Goal: Information Seeking & Learning: Learn about a topic

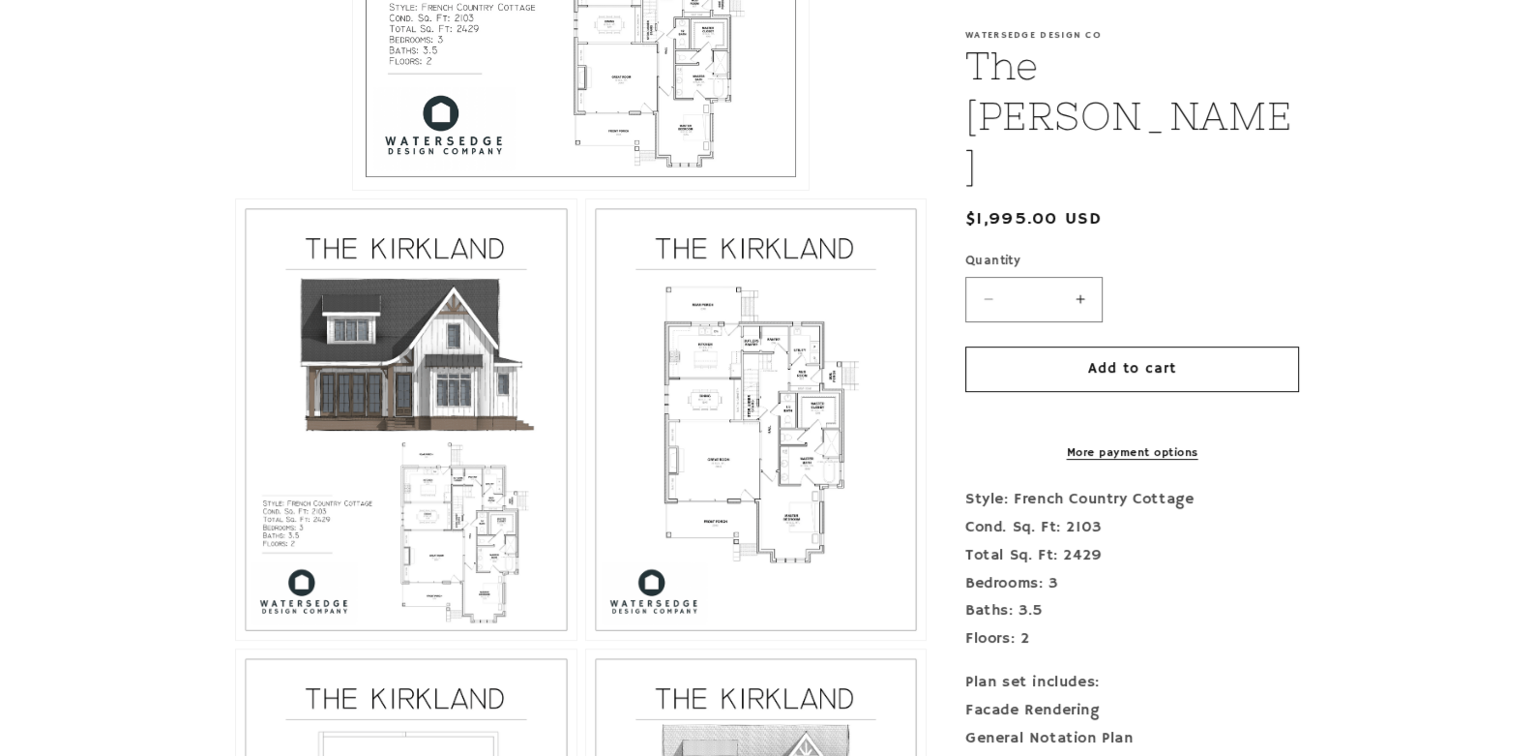
scroll to position [870, 0]
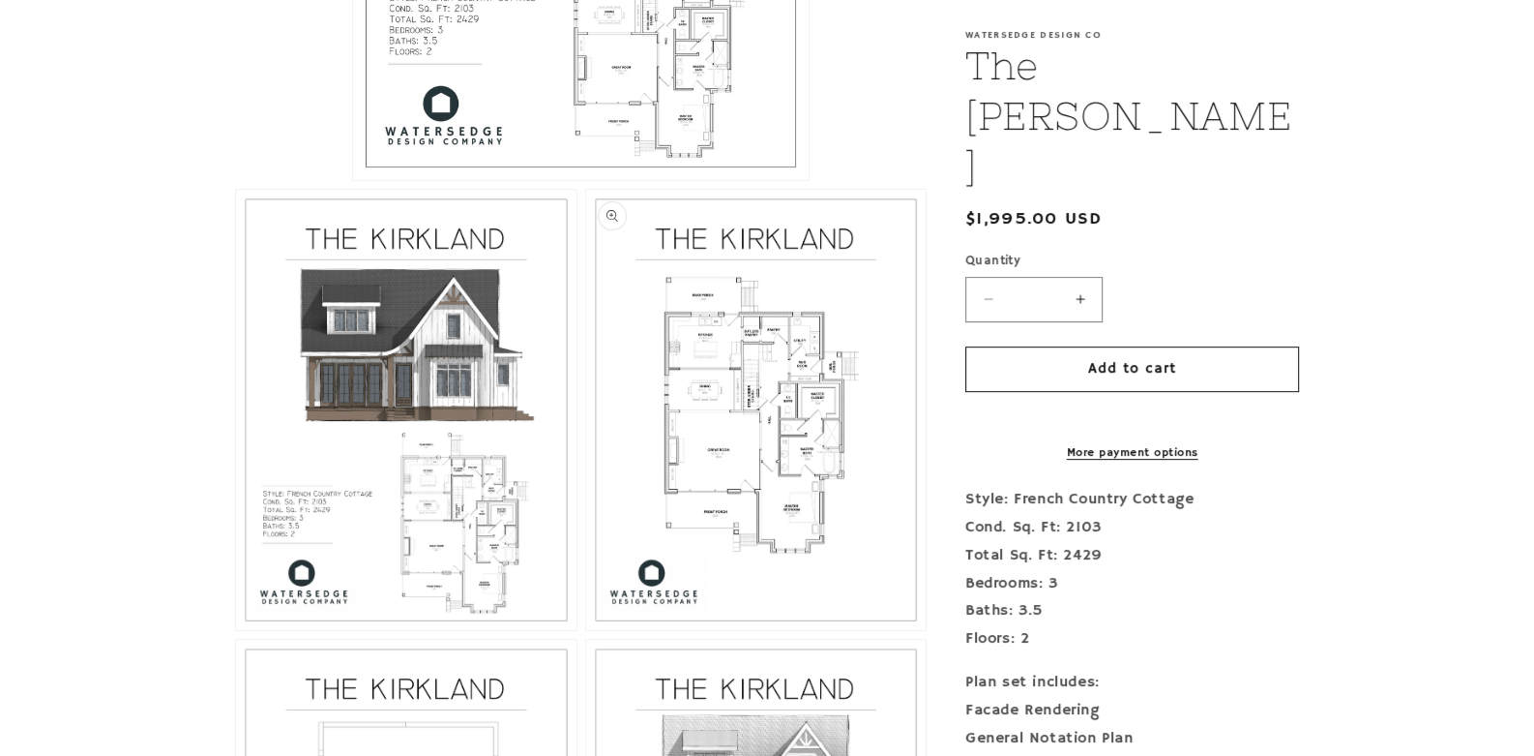
click at [586, 630] on button "Open media 3 in modal" at bounding box center [586, 630] width 0 height 0
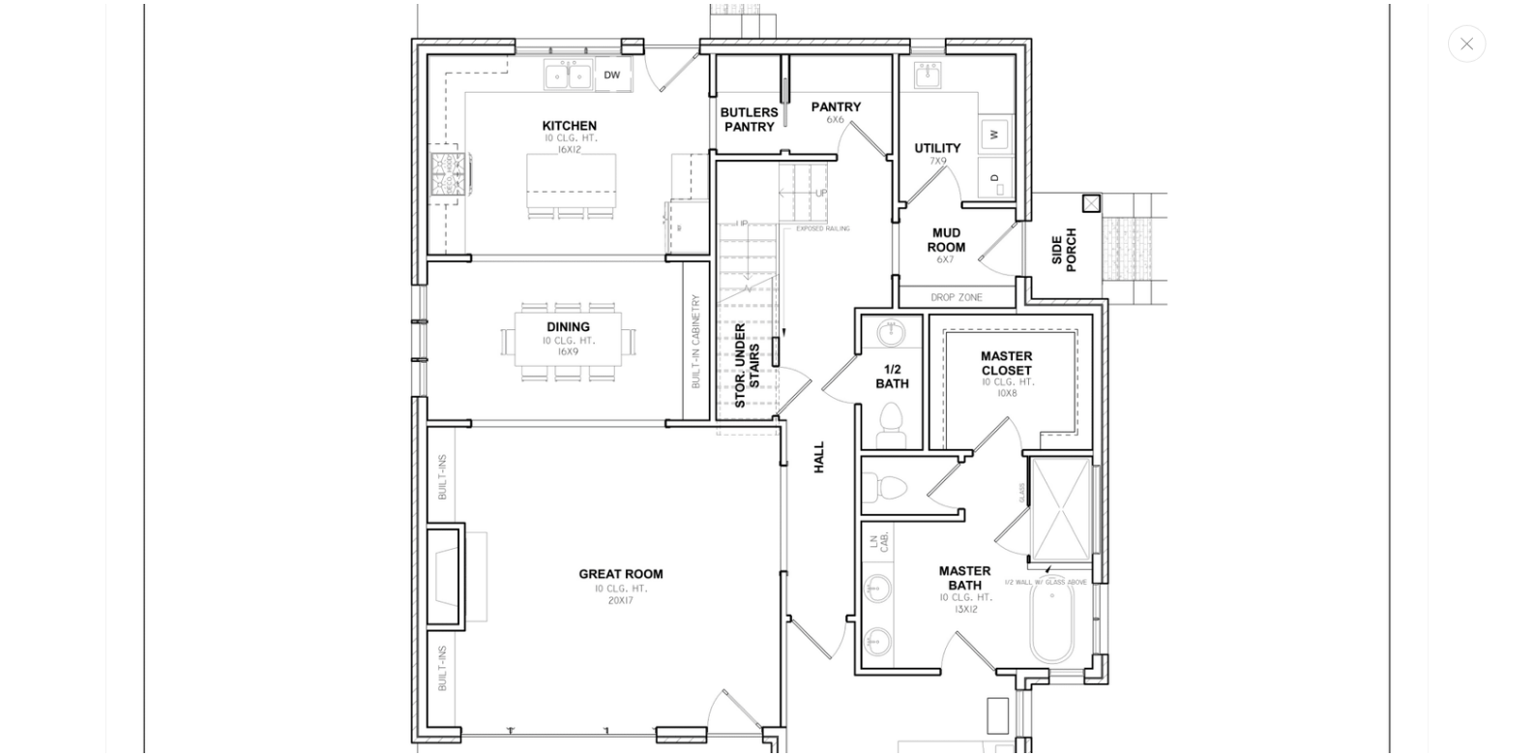
scroll to position [3913, 0]
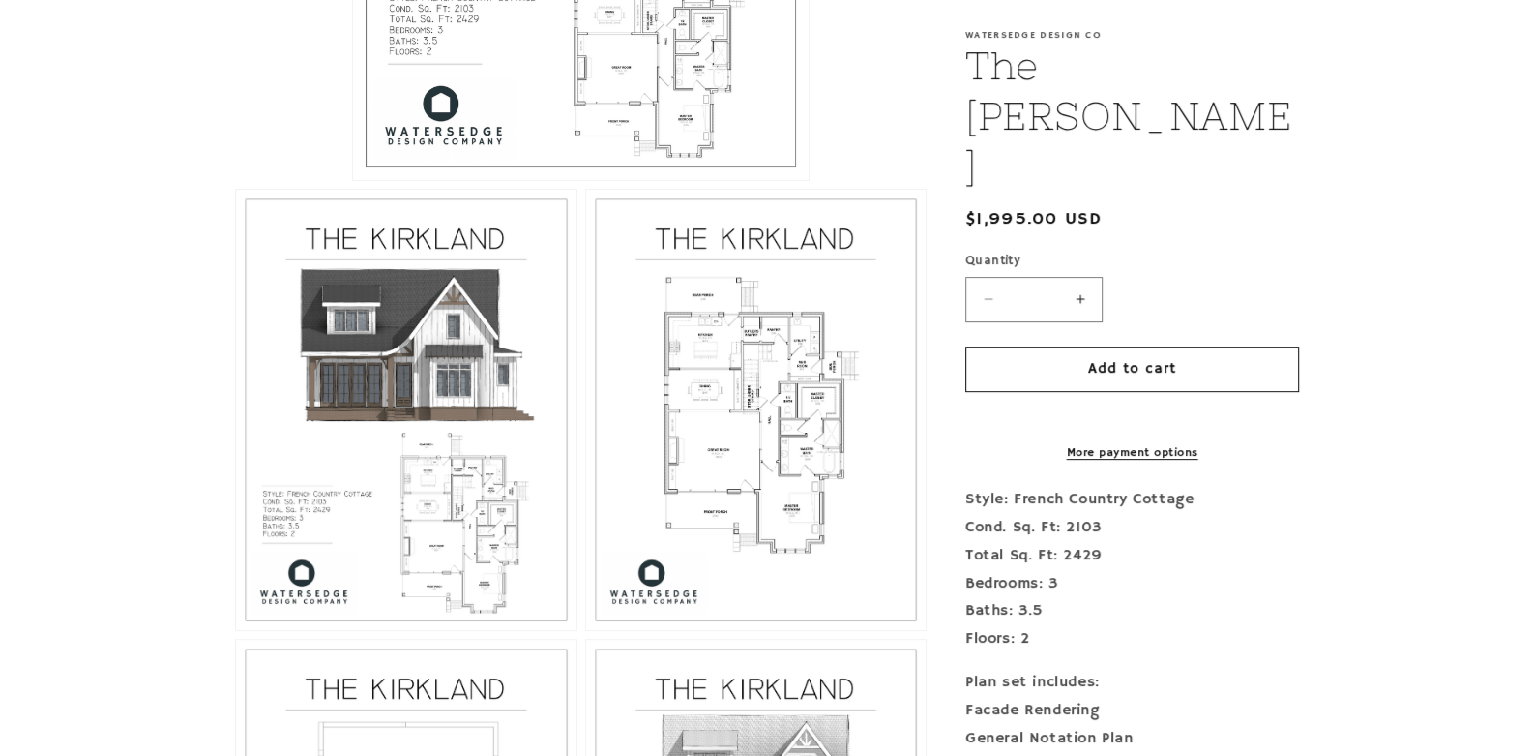
drag, startPoint x: 1267, startPoint y: 392, endPoint x: 1248, endPoint y: 579, distance: 187.7
click at [1248, 579] on div "Style: French Country Cottage Cond. Sq. Ft: 2103 Total Sq. Ft: 2429 Bedrooms: 3…" at bounding box center [1133, 731] width 334 height 490
click at [586, 630] on button "Open media 3 in modal" at bounding box center [586, 630] width 0 height 0
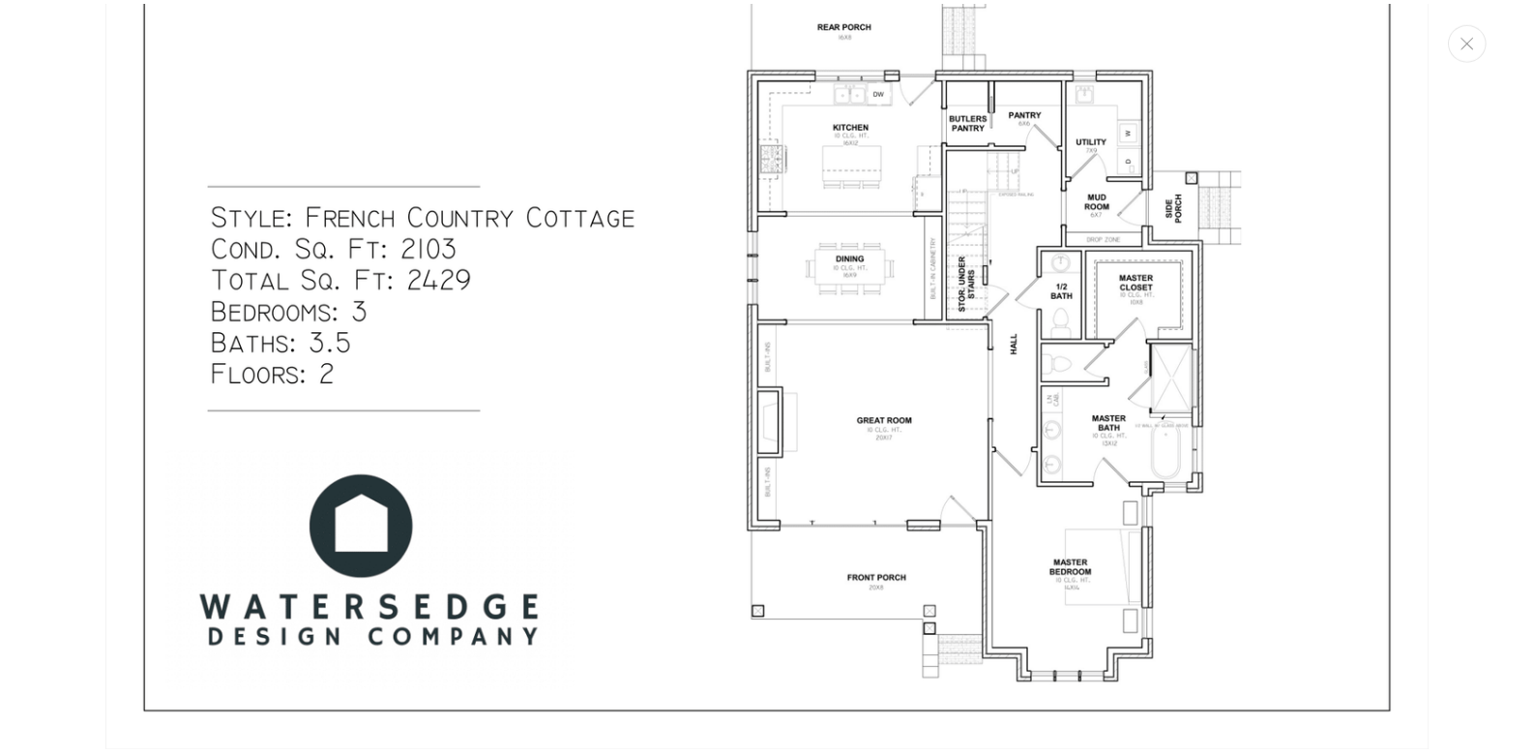
scroll to position [900, 0]
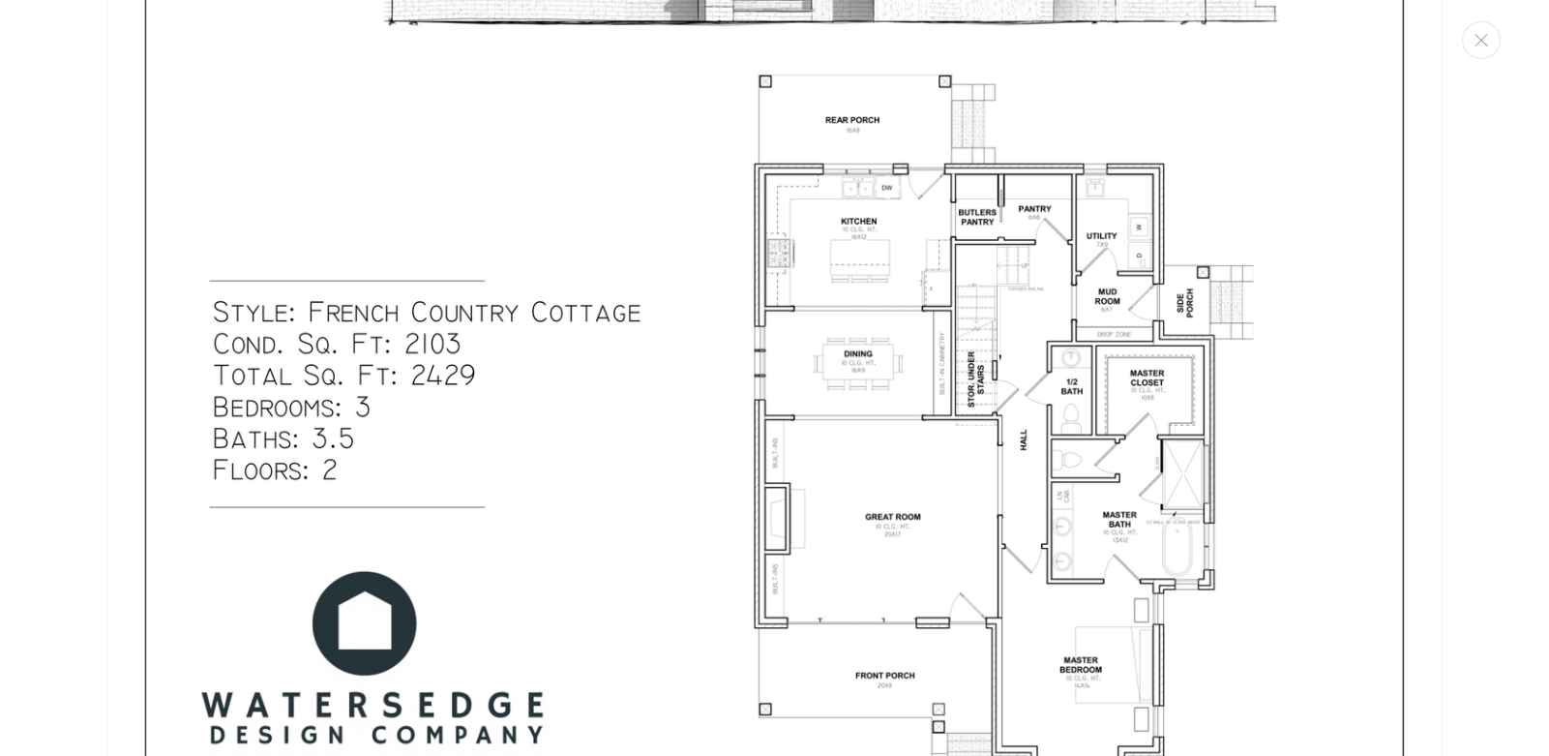
click at [1490, 120] on div "Media gallery" at bounding box center [774, 378] width 1549 height 756
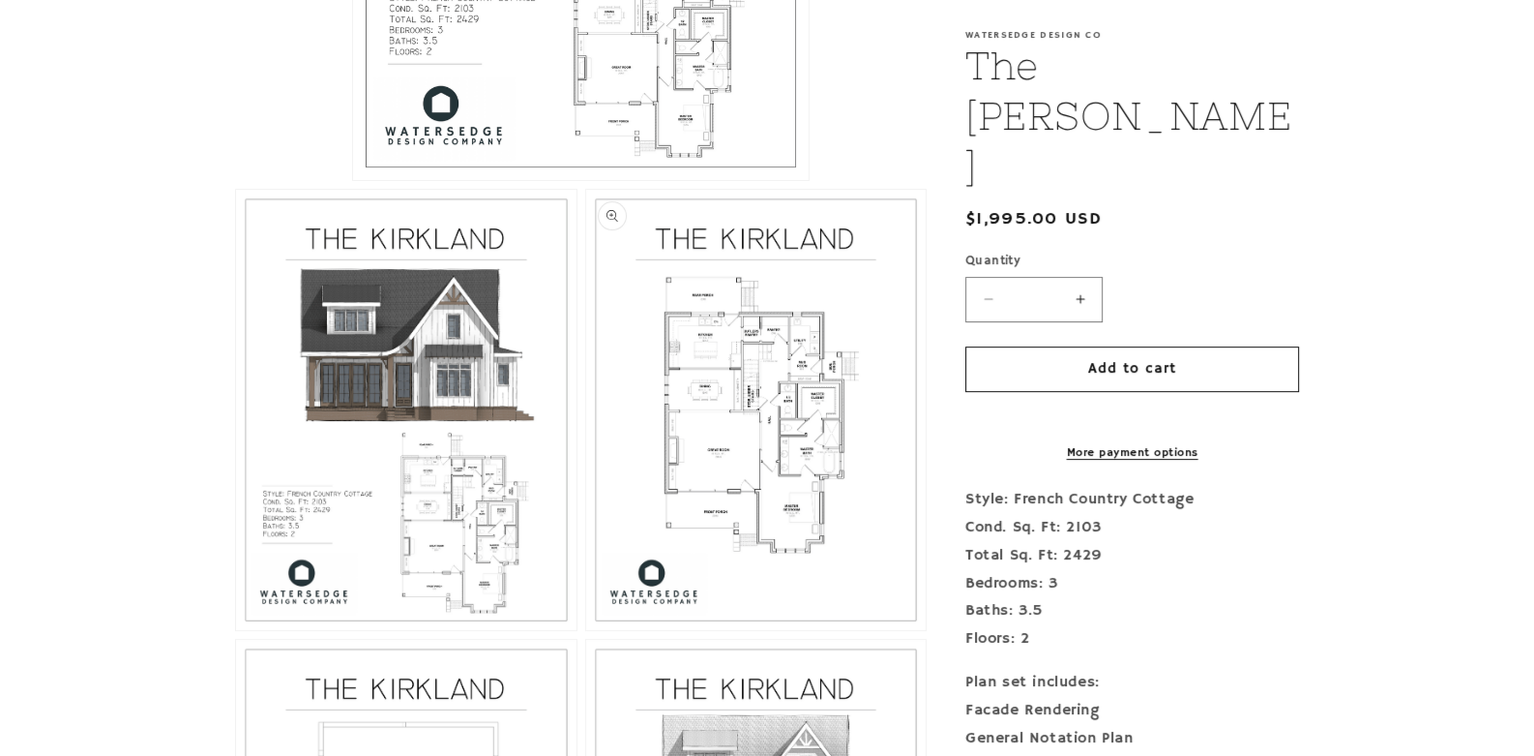
click at [586, 630] on button "Open media 3 in modal" at bounding box center [586, 630] width 0 height 0
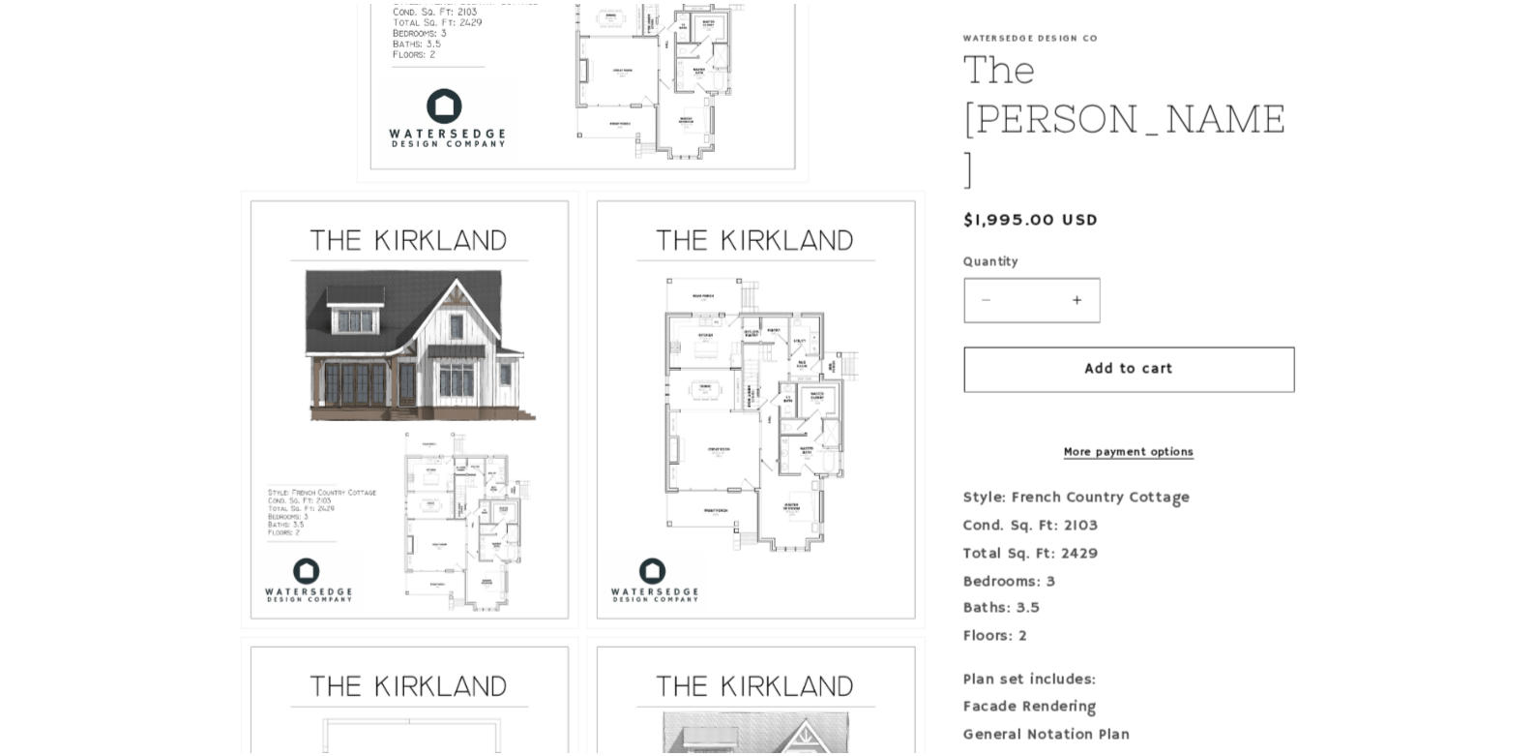
scroll to position [2641, 0]
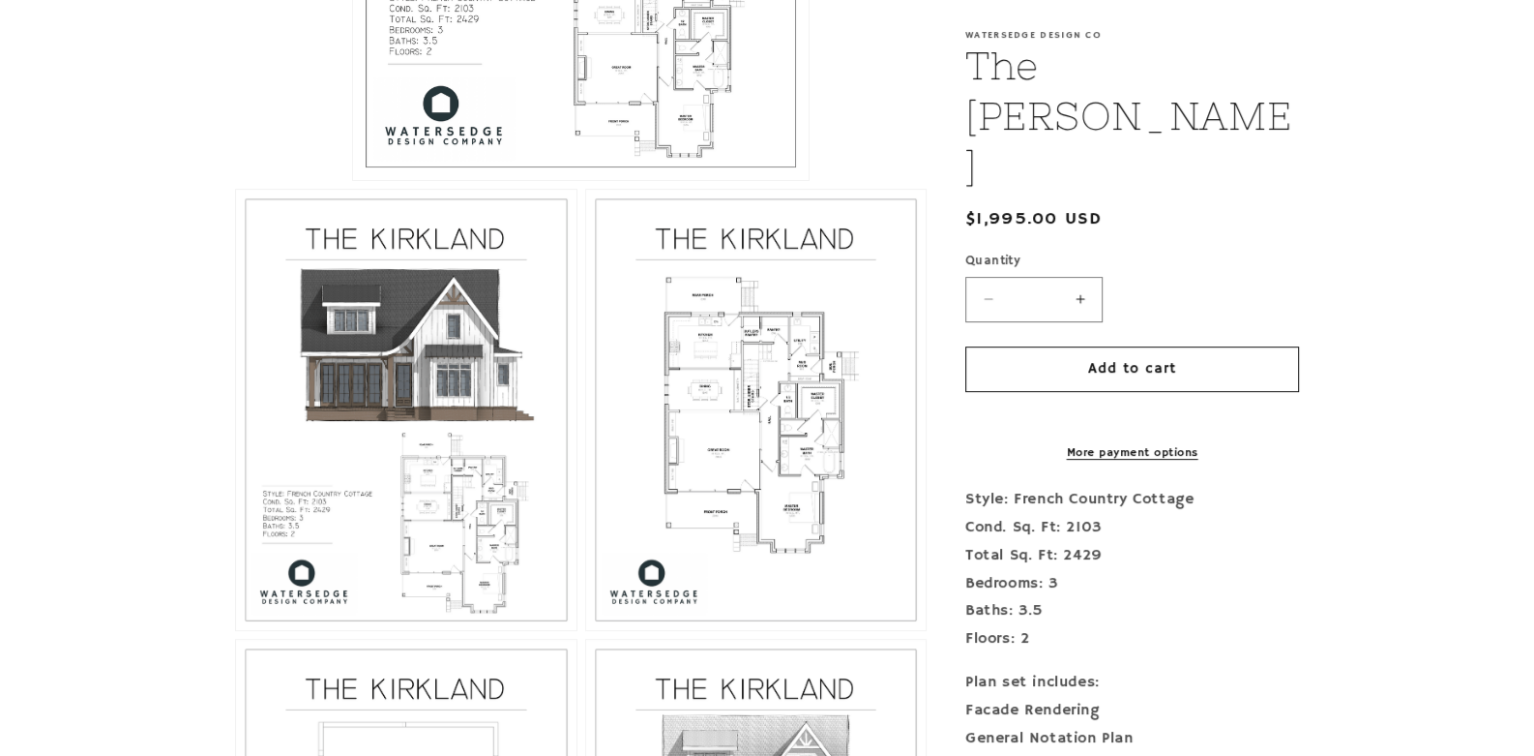
click at [353, 180] on button "Open media 1 in modal" at bounding box center [353, 180] width 0 height 0
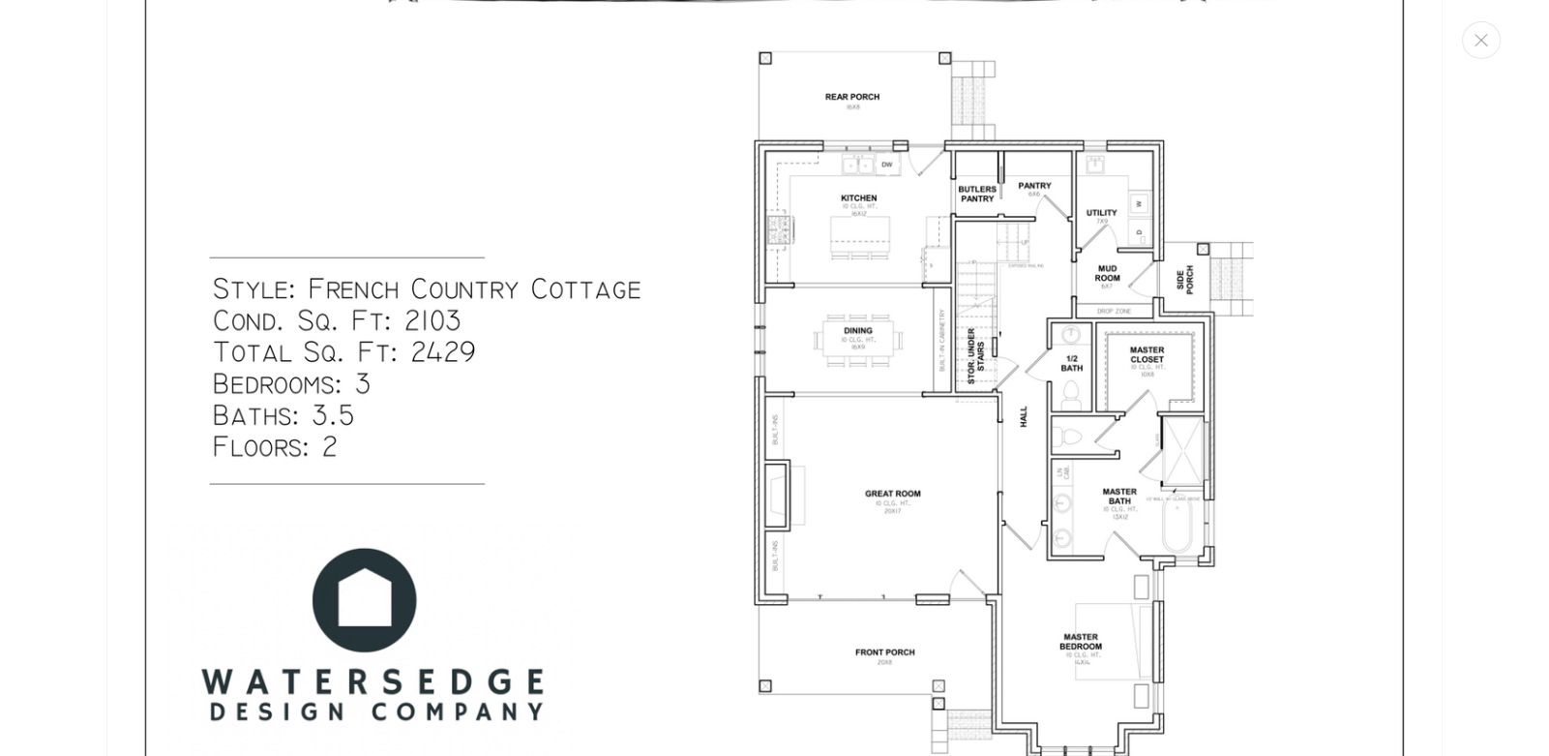
scroll to position [889, 0]
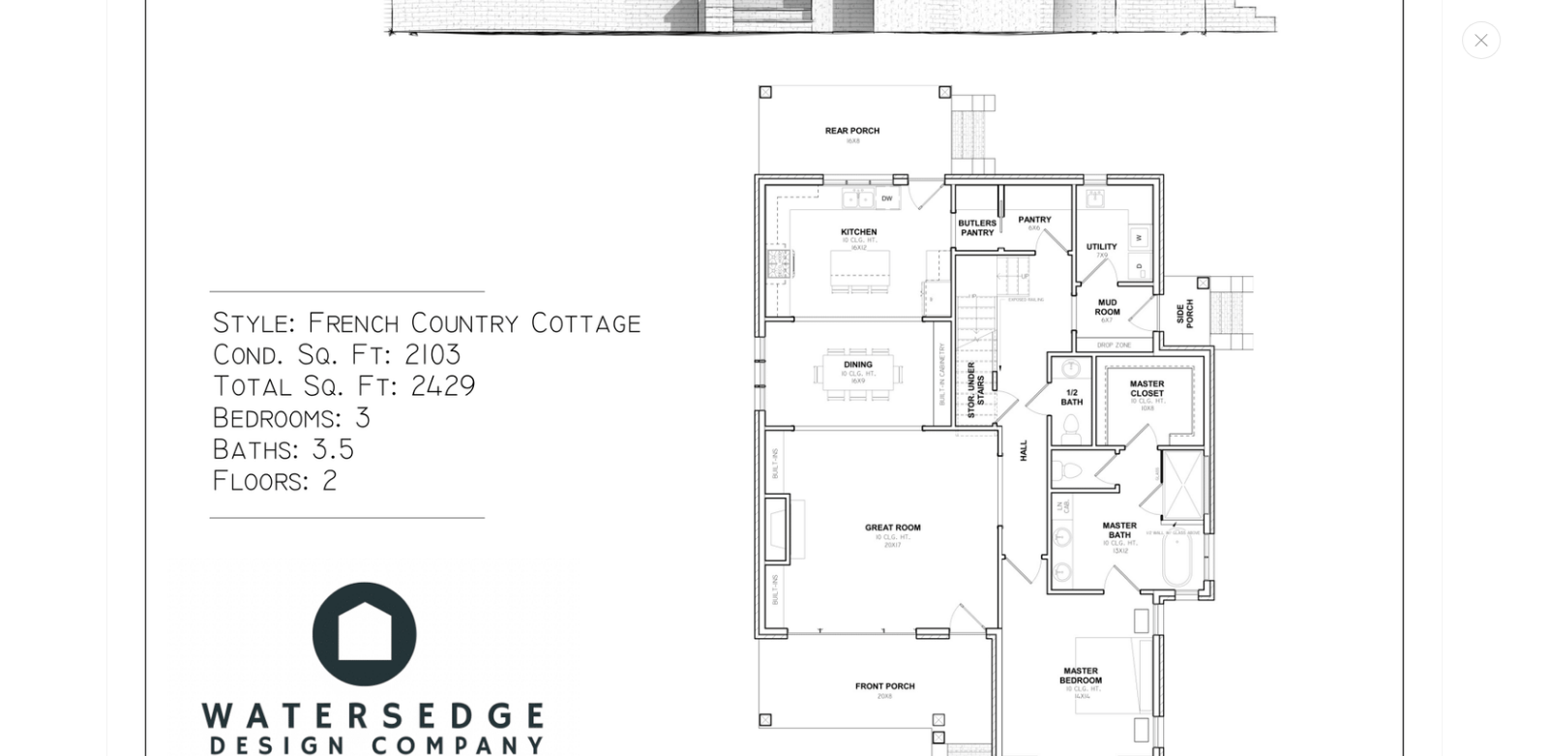
drag, startPoint x: 1439, startPoint y: 292, endPoint x: 1438, endPoint y: 302, distance: 9.7
click at [1438, 302] on div "Media gallery" at bounding box center [774, 378] width 1549 height 756
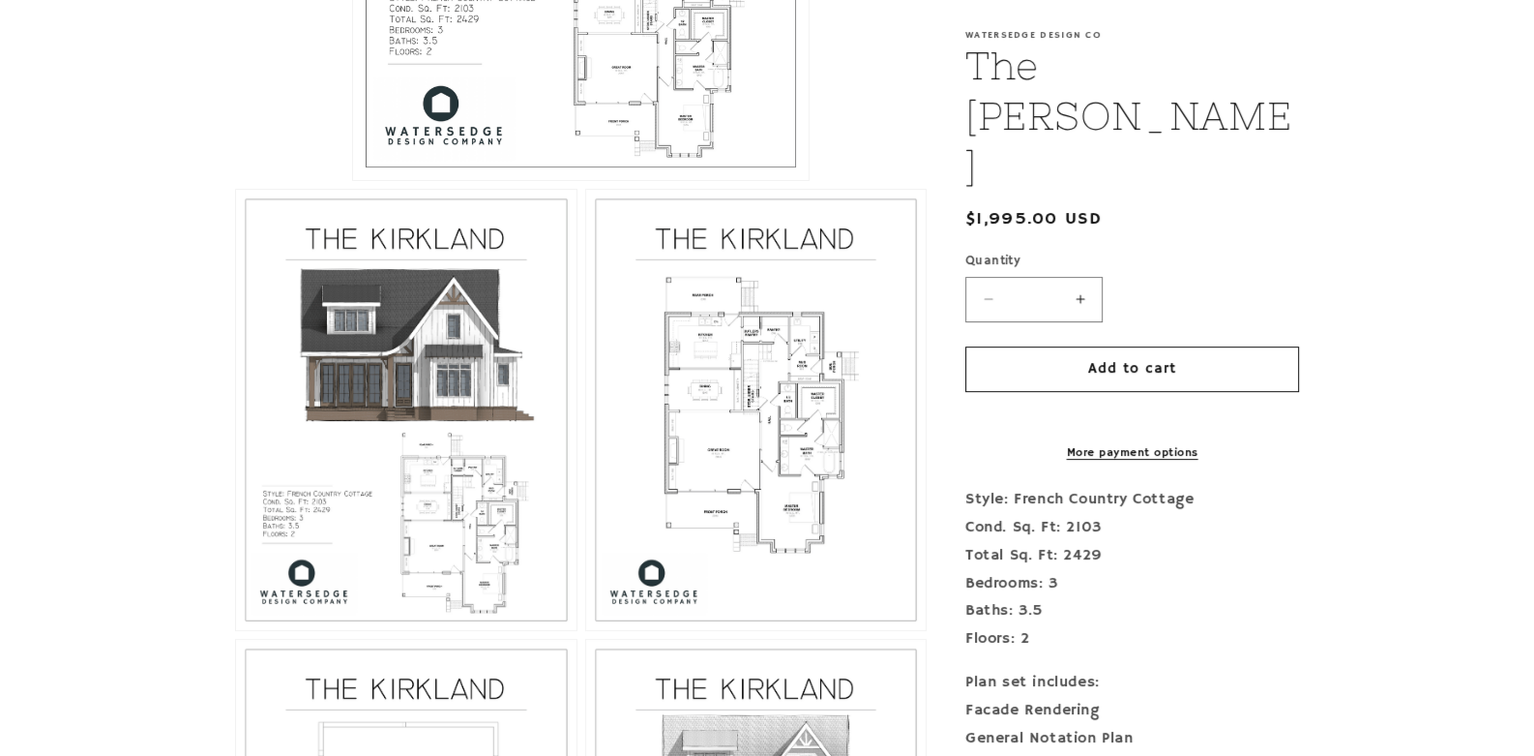
click at [586, 630] on button "Open media 3 in modal" at bounding box center [586, 630] width 0 height 0
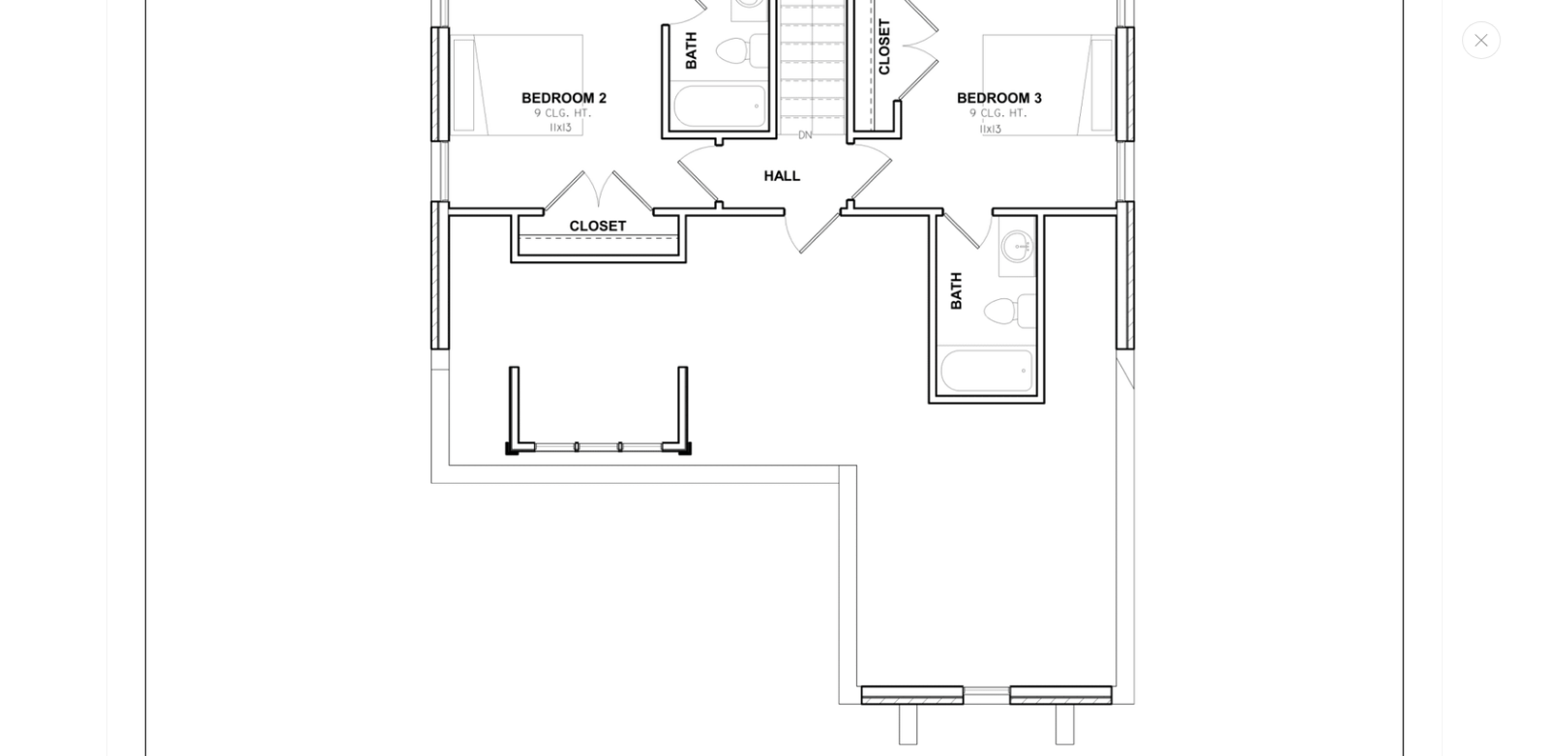
scroll to position [5983, 0]
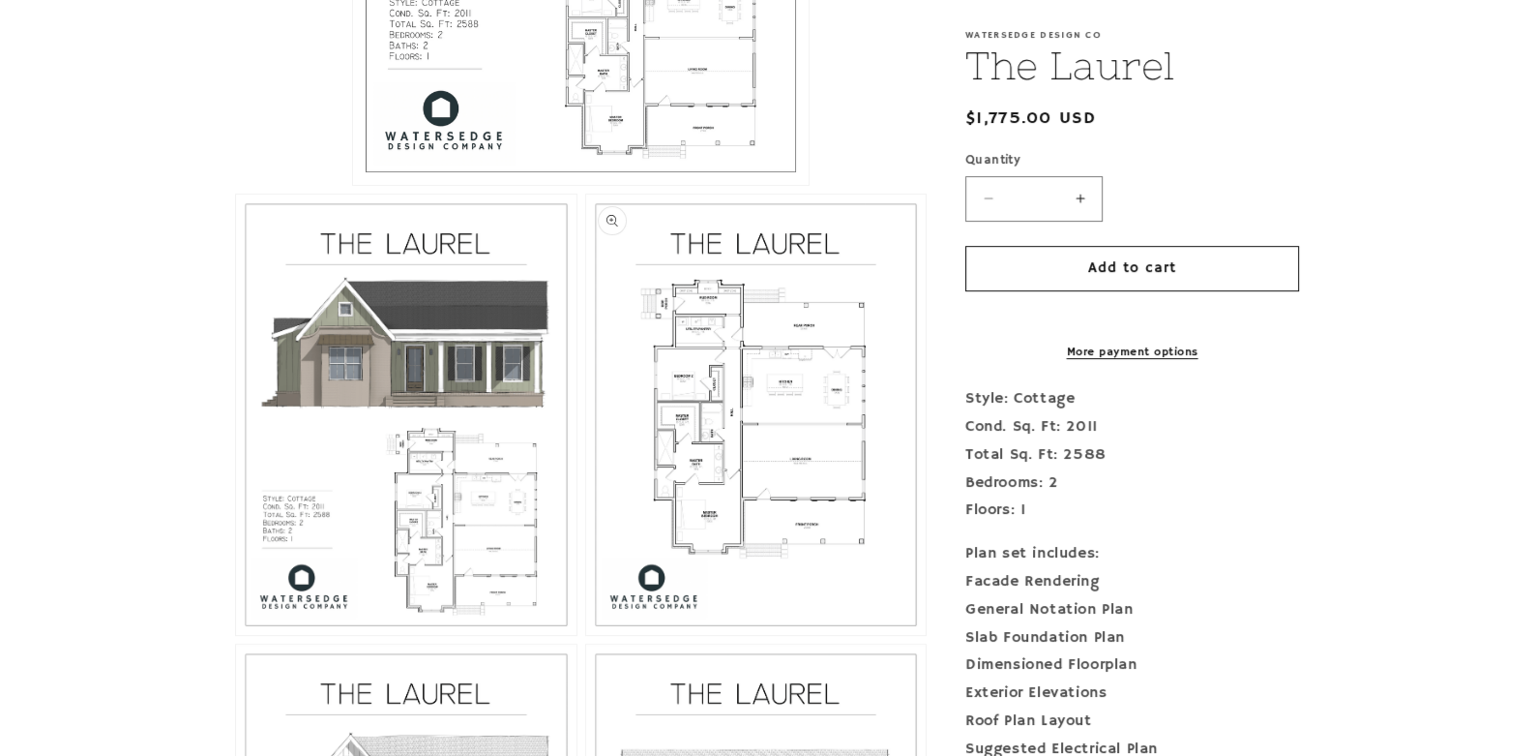
scroll to position [870, 0]
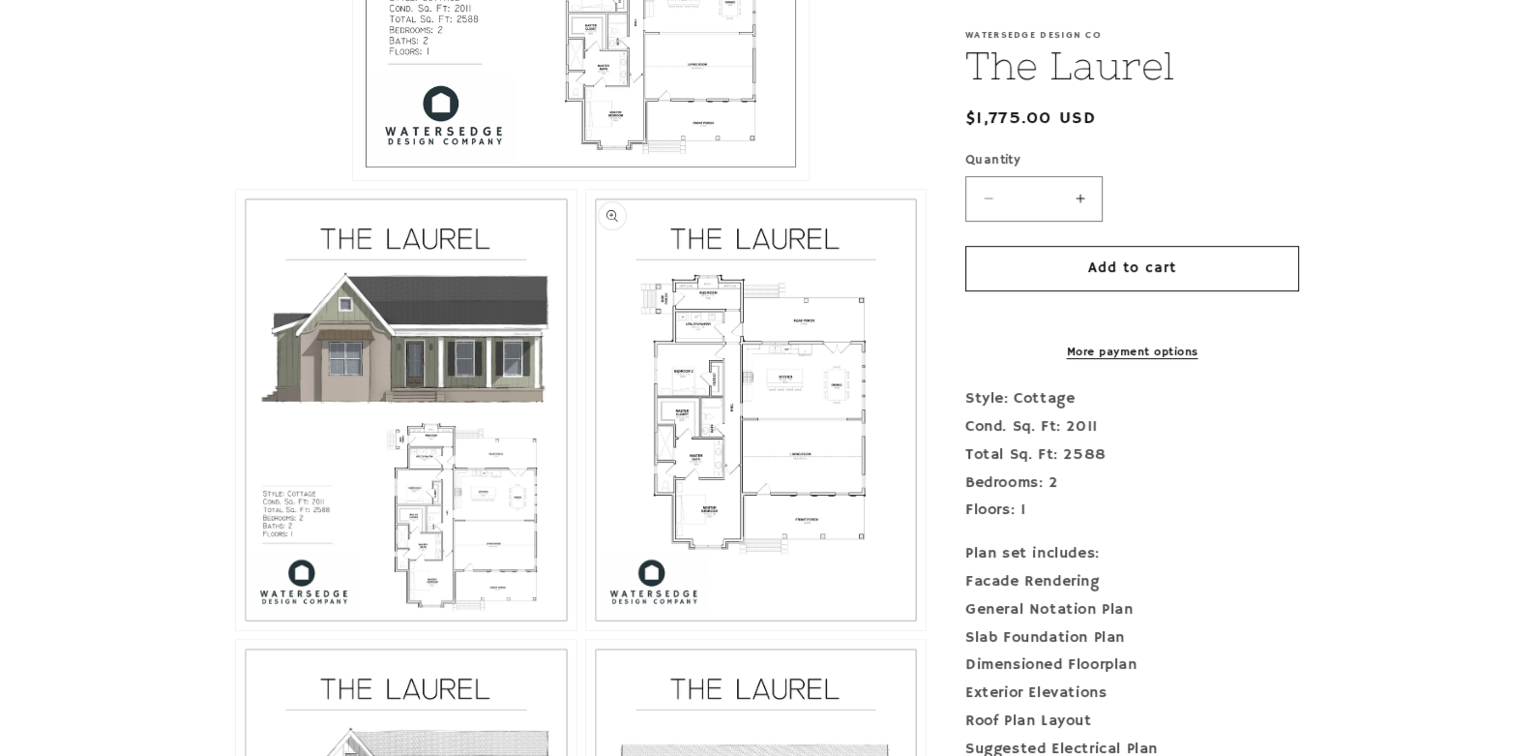
click at [586, 630] on button "Open media 3 in modal" at bounding box center [586, 630] width 0 height 0
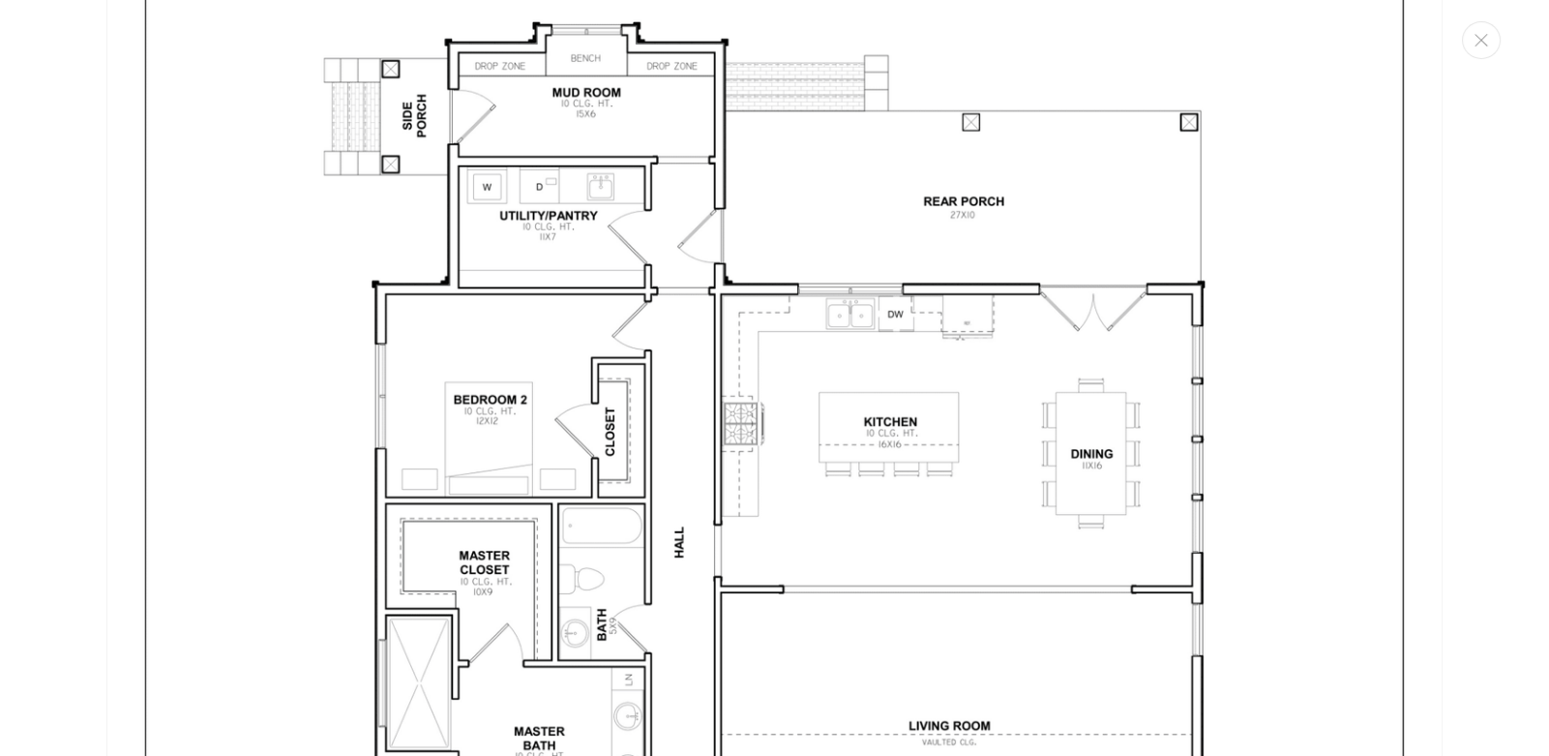
scroll to position [3627, 0]
